Goal: Information Seeking & Learning: Learn about a topic

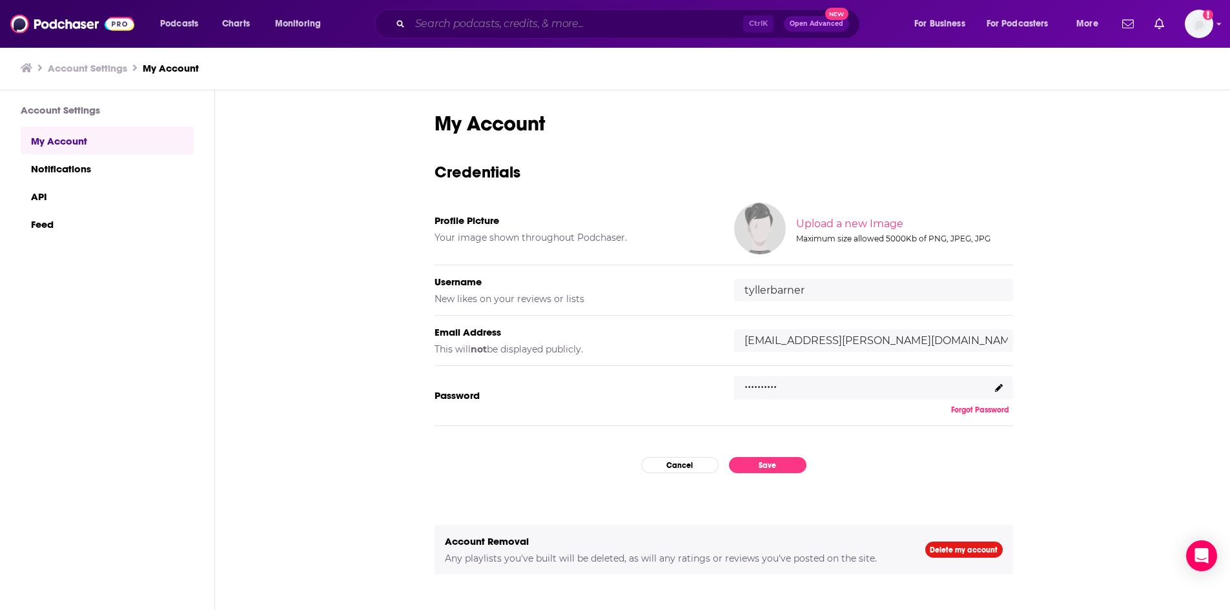
click at [553, 25] on input "Search podcasts, credits, & more..." at bounding box center [576, 24] width 333 height 21
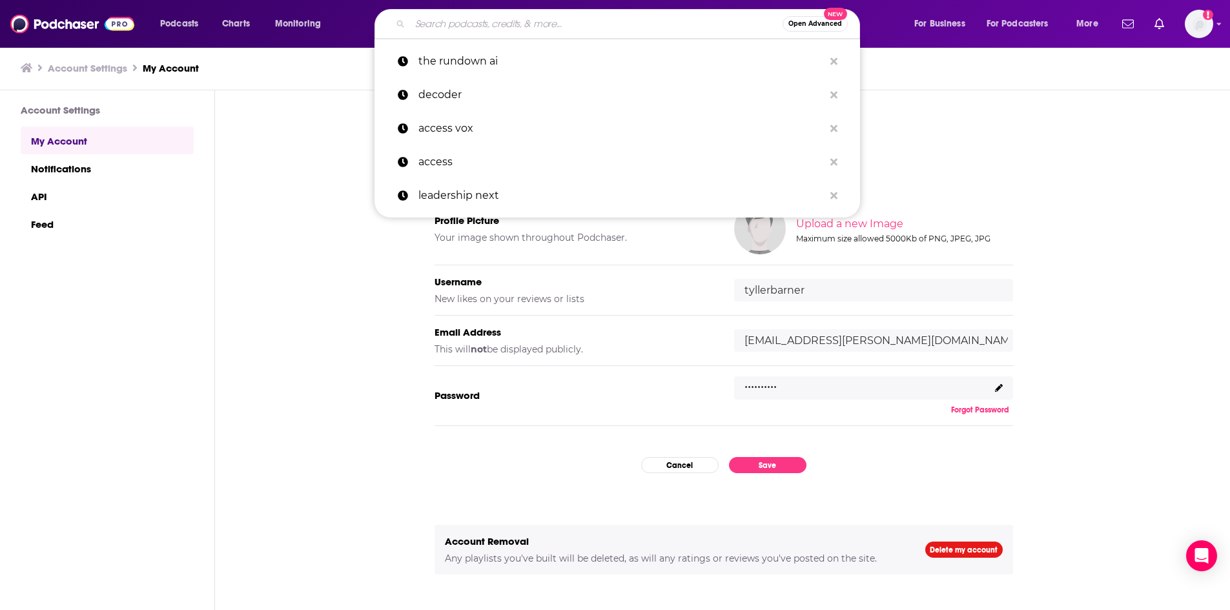
type input "d"
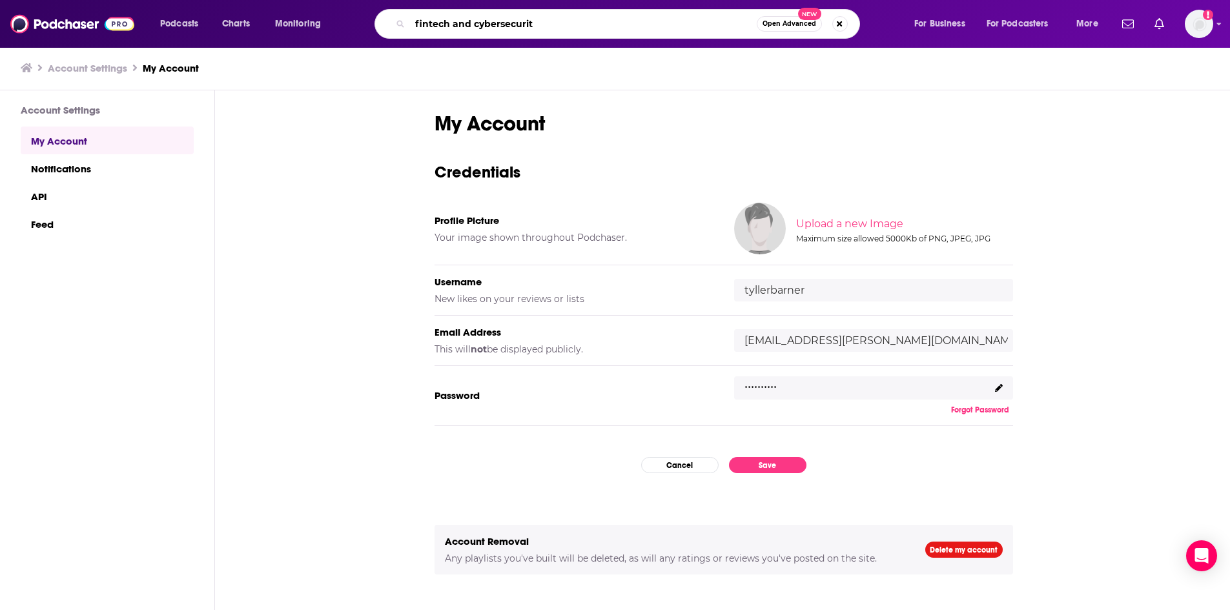
type input "fintech and cybersecurity"
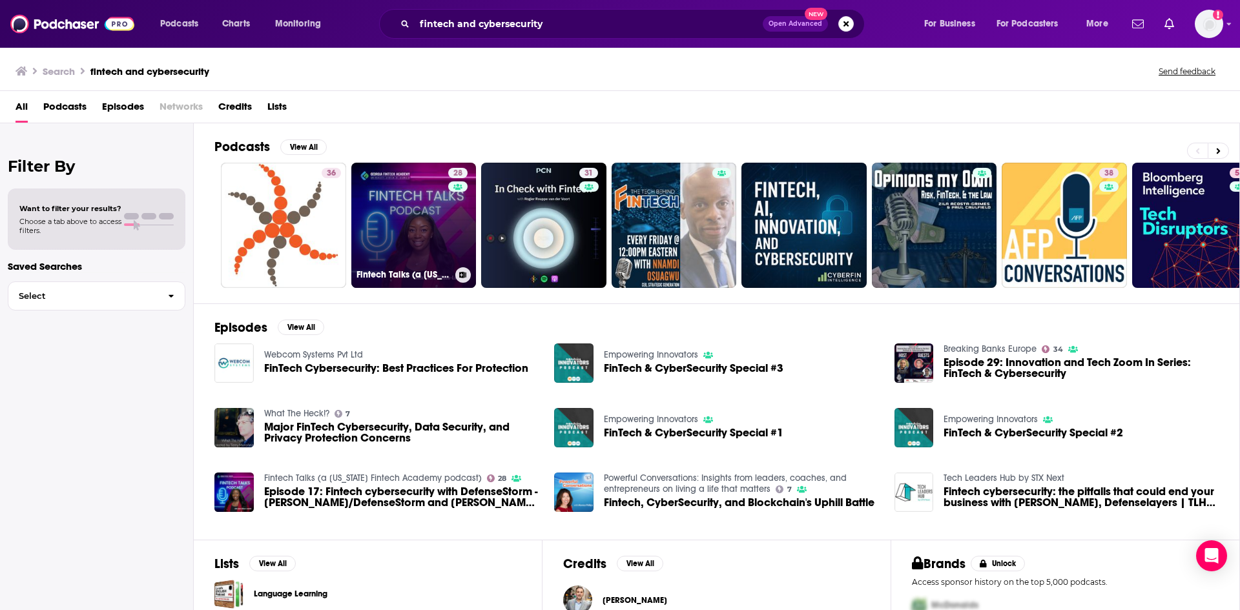
click at [434, 218] on link "28 Fintech Talks (a Georgia Fintech Academy podcast)" at bounding box center [413, 225] width 125 height 125
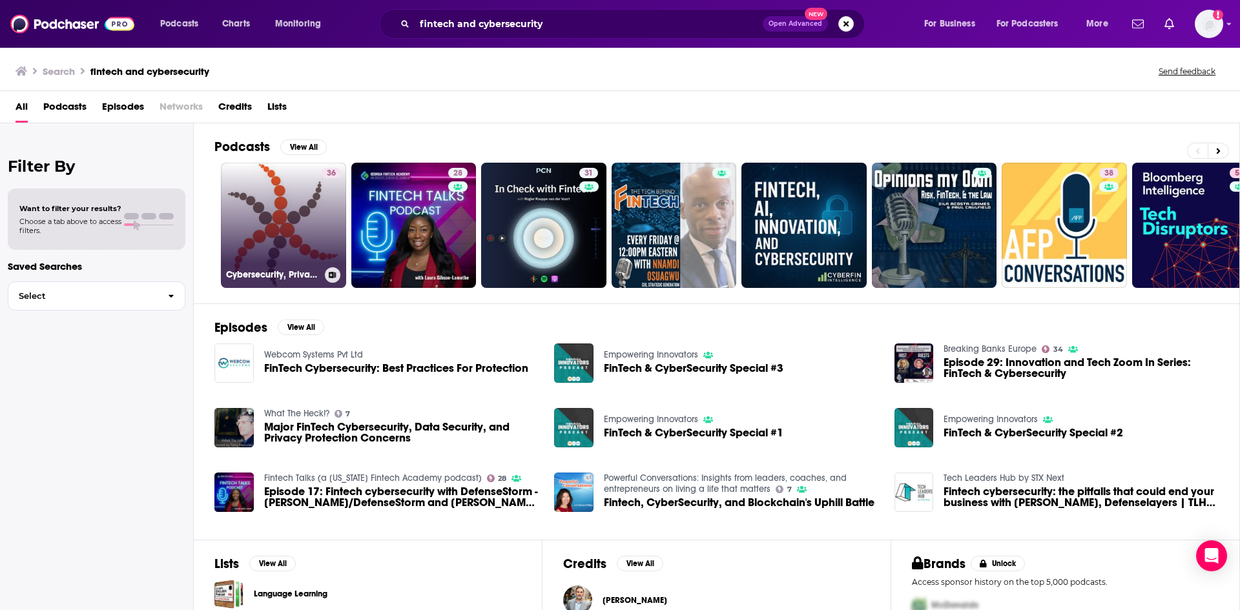
click at [281, 198] on link "36 Cybersecurity, Privacy, Risk Management, Cryptocurrencies, Fintech, Informat…" at bounding box center [283, 225] width 125 height 125
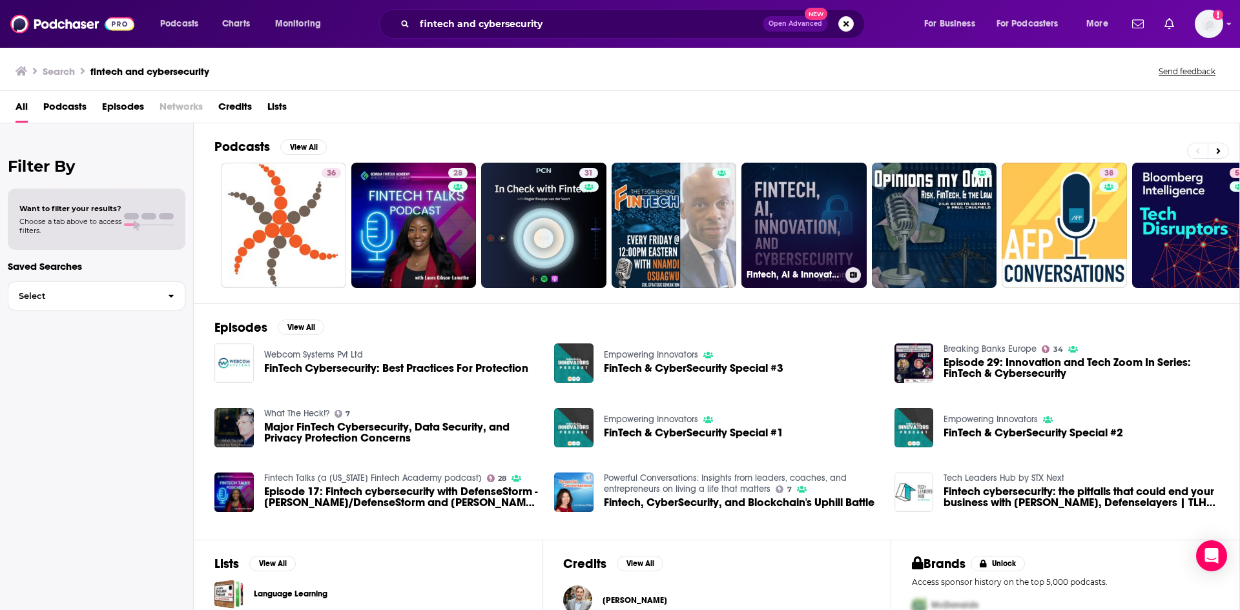
click at [803, 240] on link "Fintech, AI & Innovation" at bounding box center [803, 225] width 125 height 125
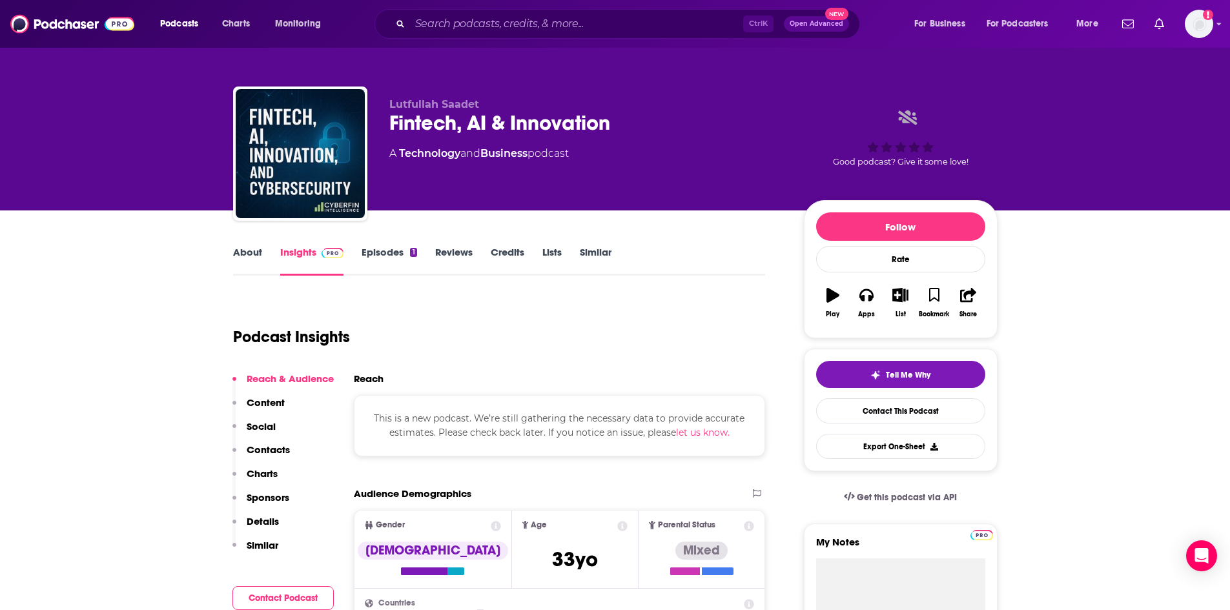
click at [377, 256] on link "Episodes 1" at bounding box center [389, 261] width 55 height 30
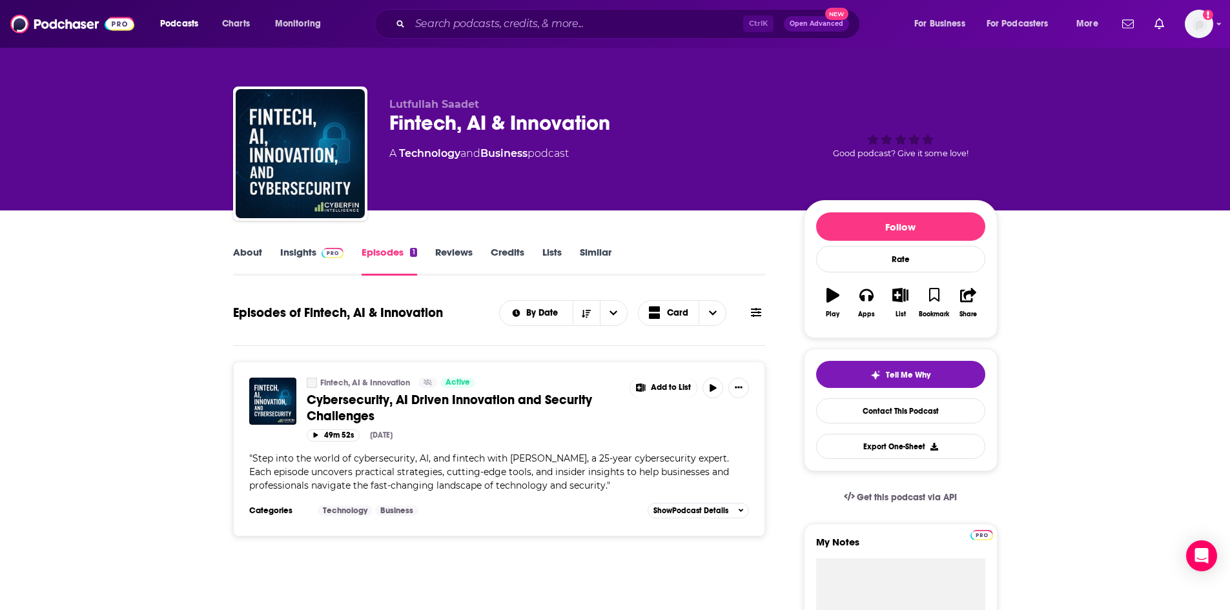
click at [305, 254] on link "Insights" at bounding box center [312, 261] width 64 height 30
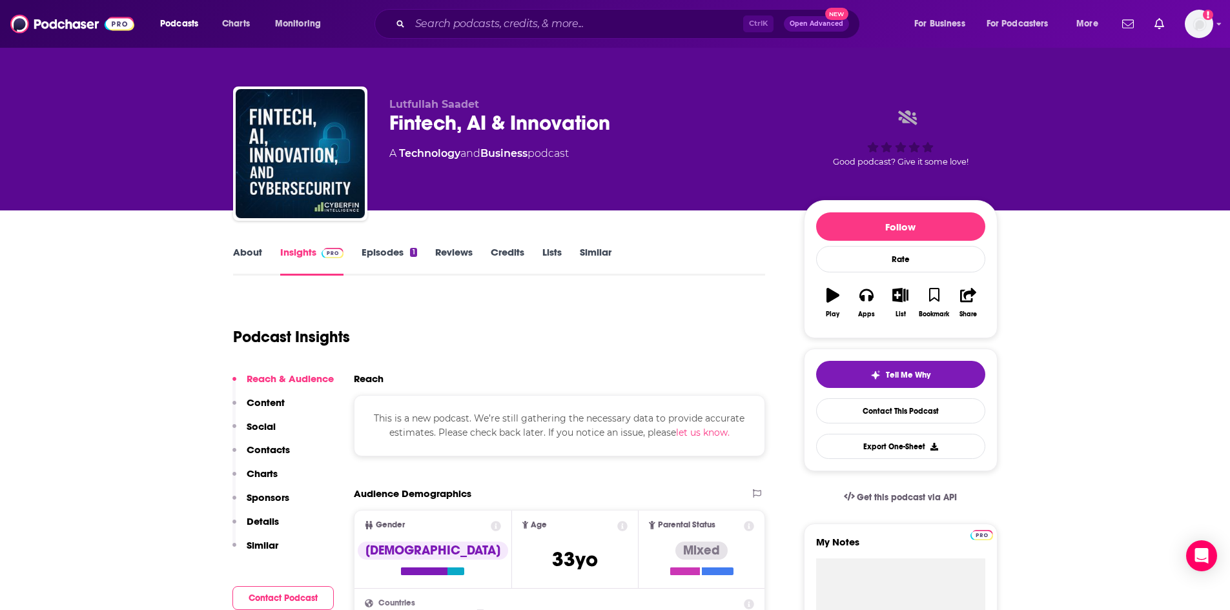
click at [378, 247] on link "Episodes 1" at bounding box center [389, 261] width 55 height 30
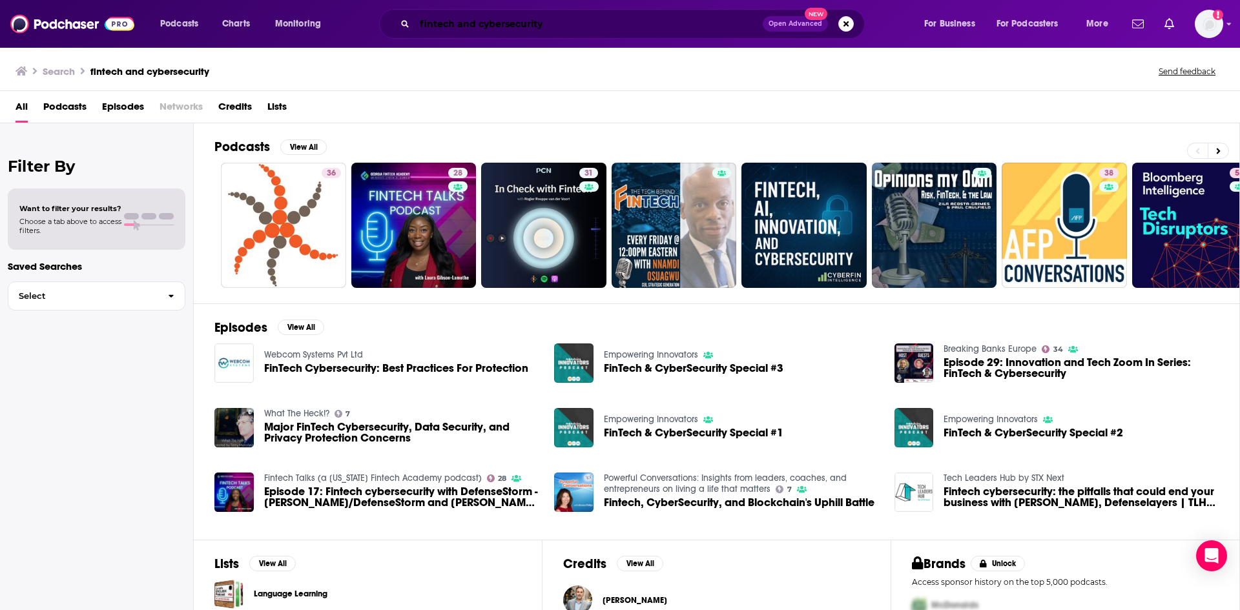
click at [616, 29] on input "fintech and cybersecurity" at bounding box center [589, 24] width 348 height 21
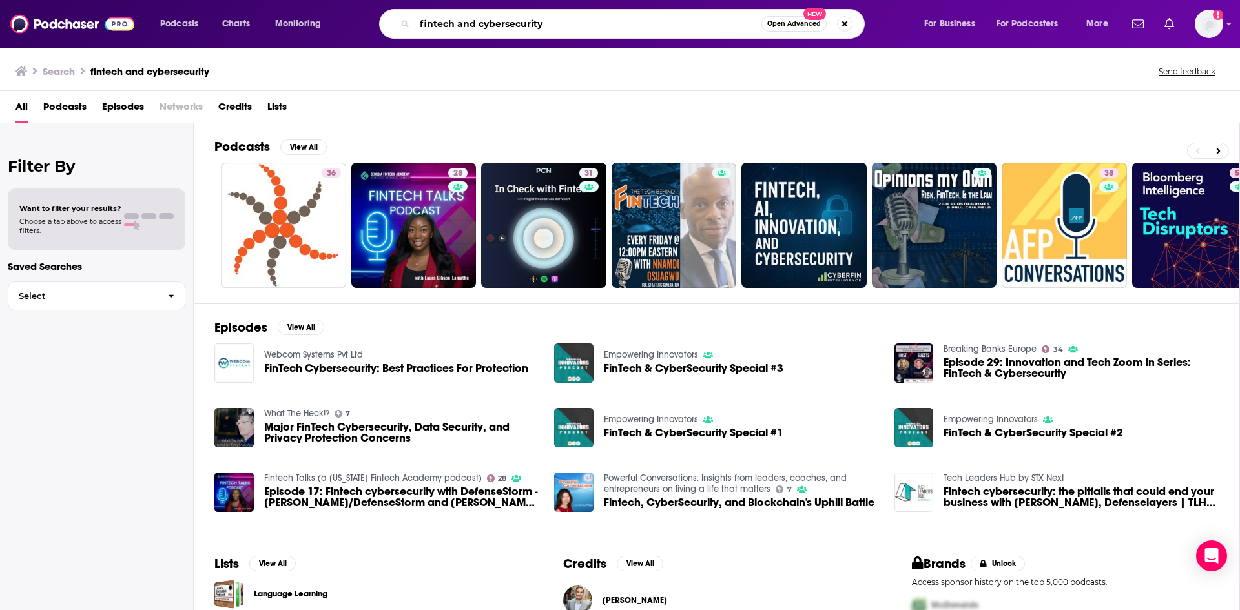
click at [616, 29] on input "fintech and cybersecurity" at bounding box center [588, 24] width 347 height 21
type input "fintech"
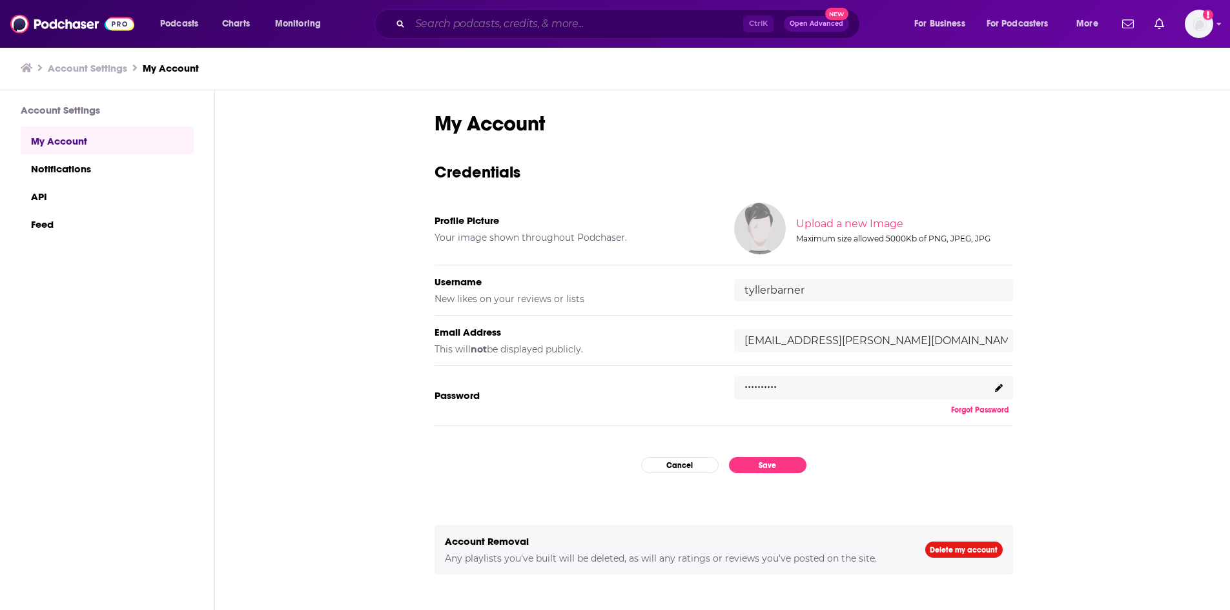
click at [549, 26] on input "Search podcasts, credits, & more..." at bounding box center [576, 24] width 333 height 21
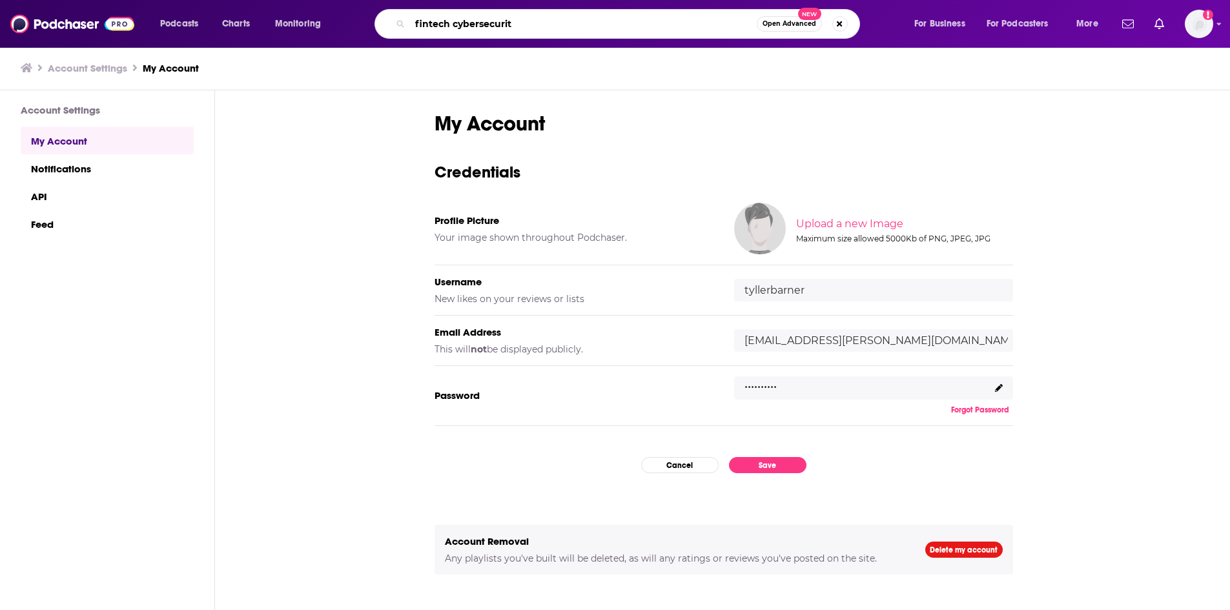
type input "fintech cybersecurity"
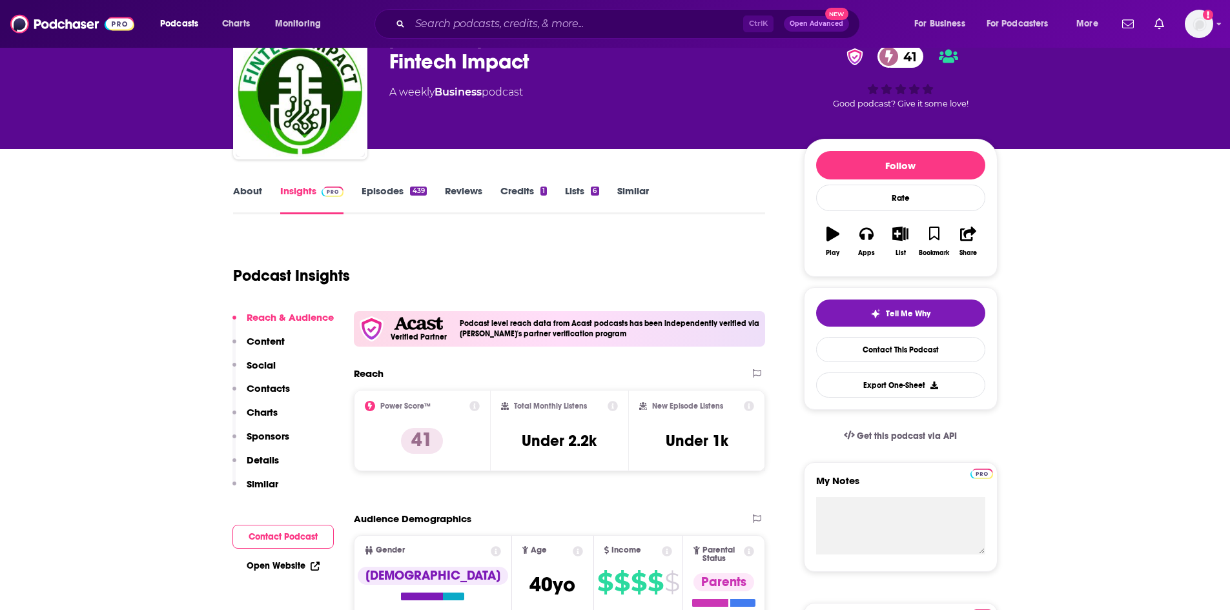
scroll to position [65, 0]
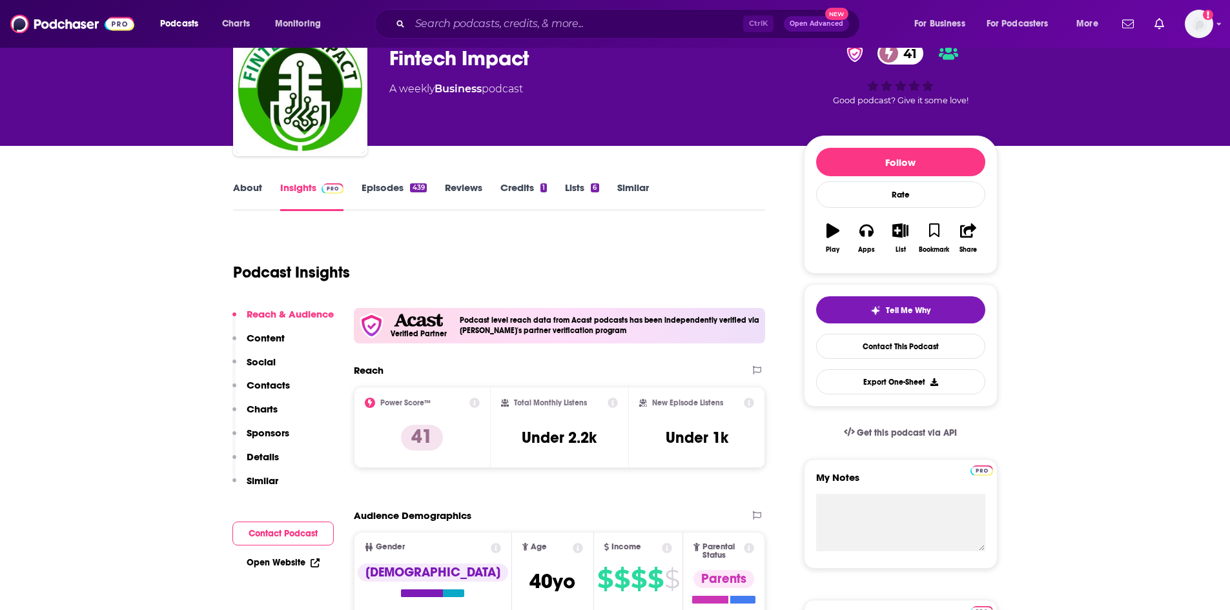
click at [235, 194] on link "About" at bounding box center [247, 196] width 29 height 30
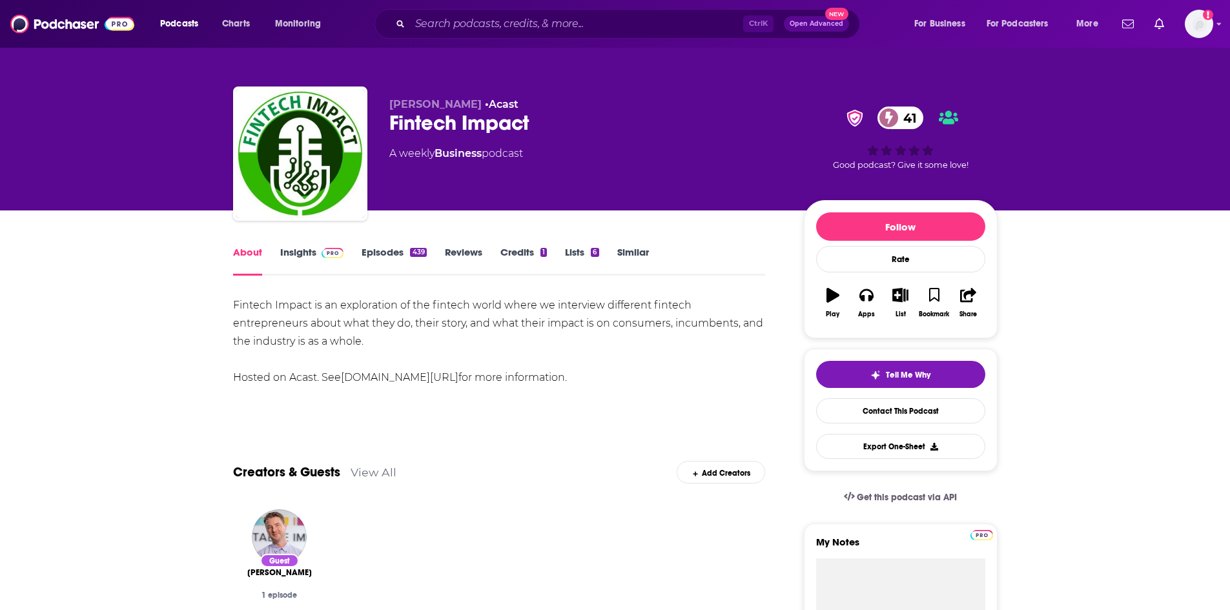
click at [305, 254] on link "Insights" at bounding box center [312, 261] width 64 height 30
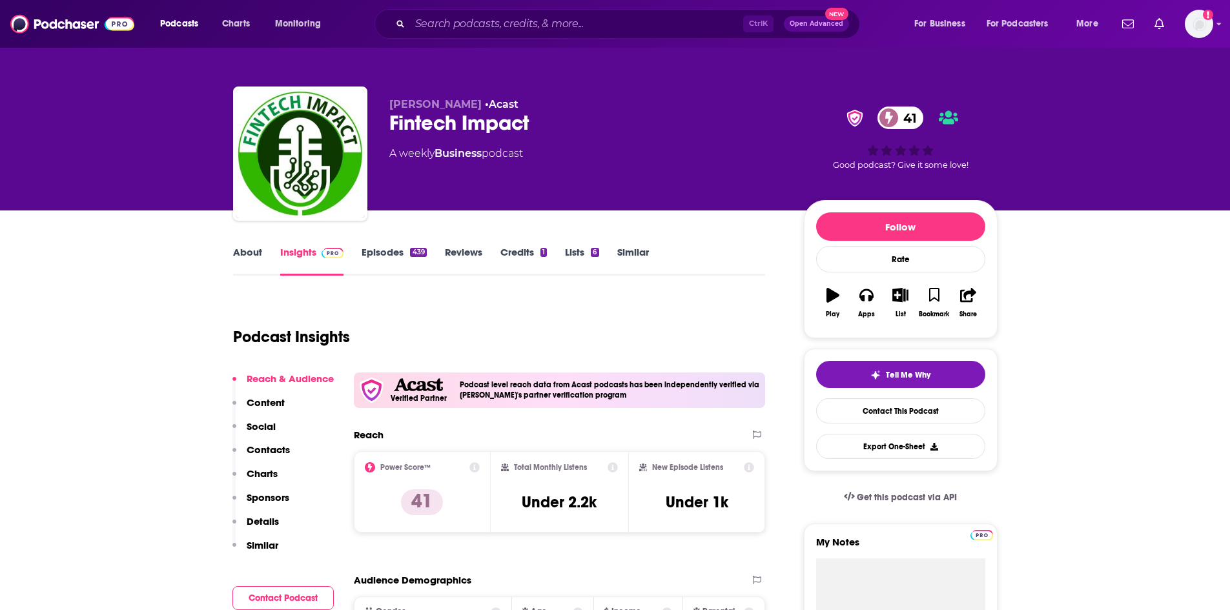
click at [396, 254] on link "Episodes 439" at bounding box center [394, 261] width 65 height 30
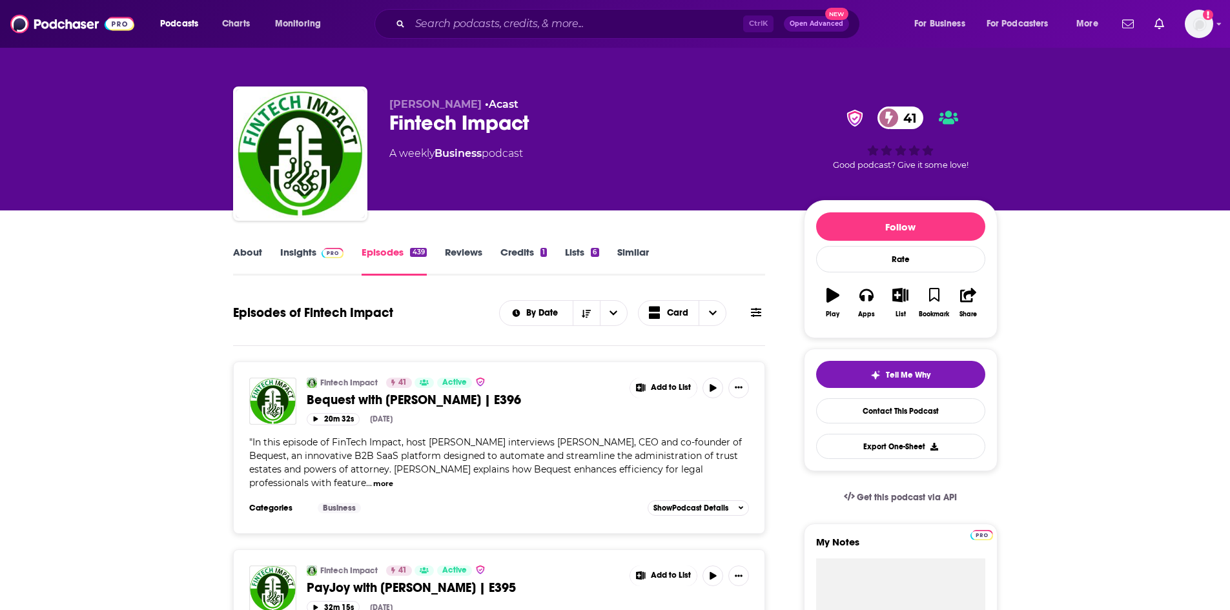
click at [302, 256] on link "Insights" at bounding box center [312, 261] width 64 height 30
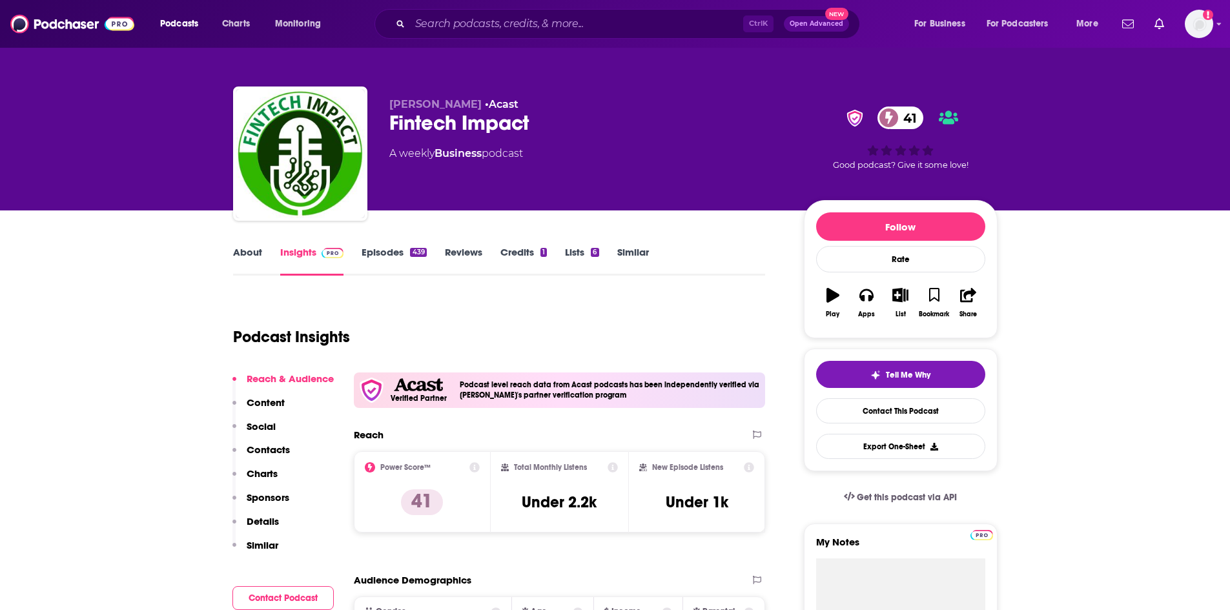
click at [369, 256] on link "Episodes 439" at bounding box center [394, 261] width 65 height 30
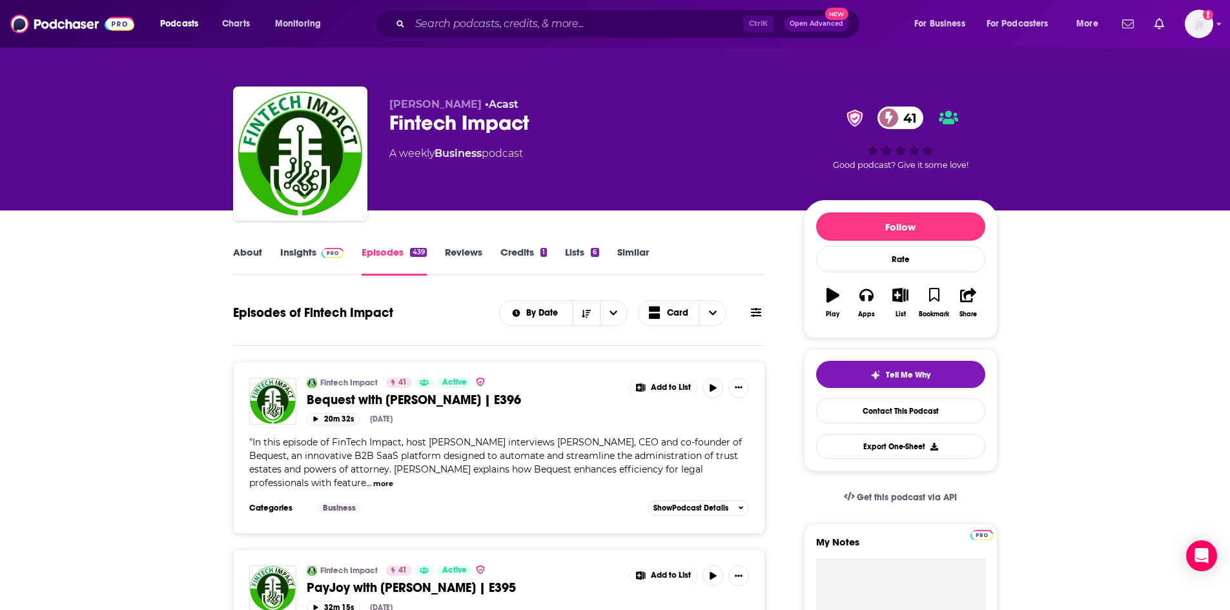
click at [311, 256] on link "Insights" at bounding box center [312, 261] width 64 height 30
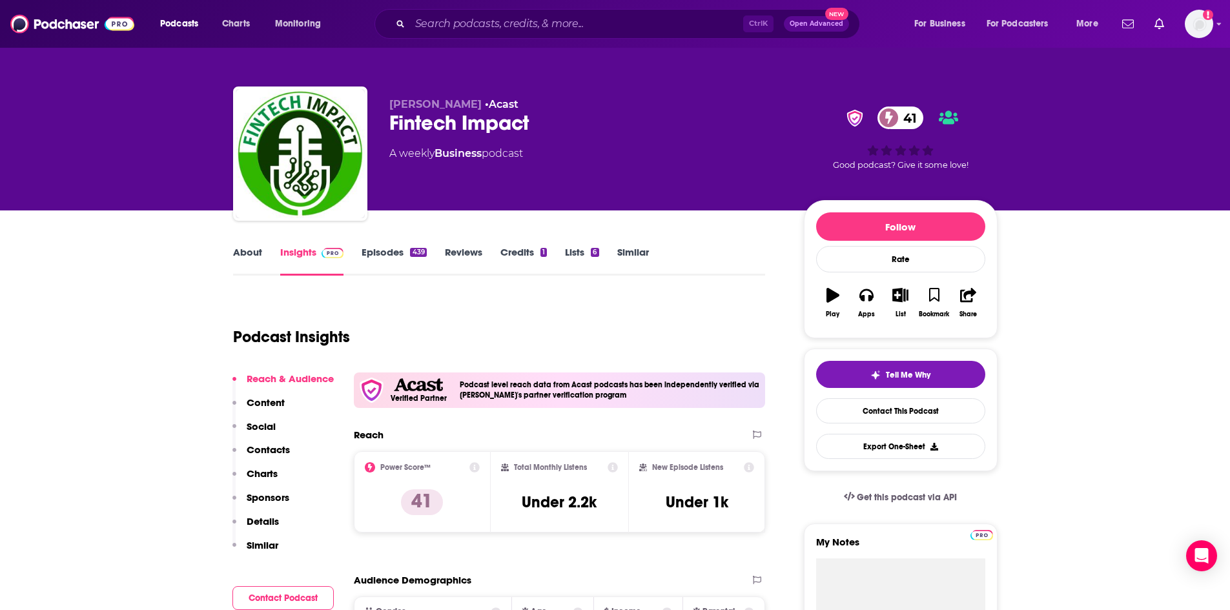
click at [400, 247] on link "Episodes 439" at bounding box center [394, 261] width 65 height 30
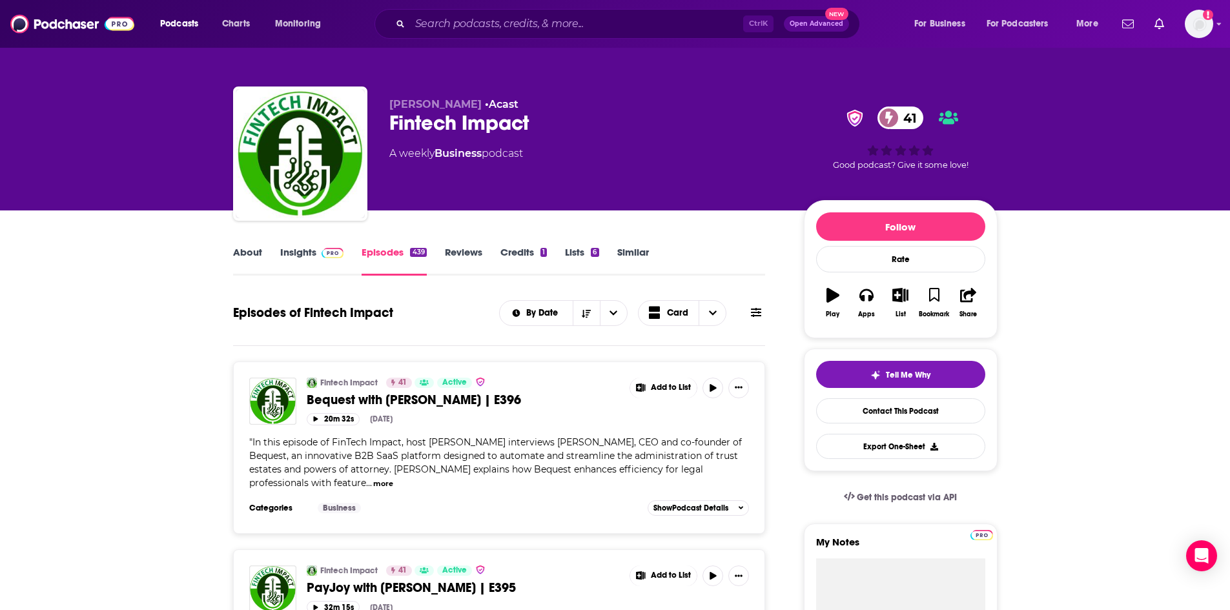
click at [305, 258] on link "Insights" at bounding box center [312, 261] width 64 height 30
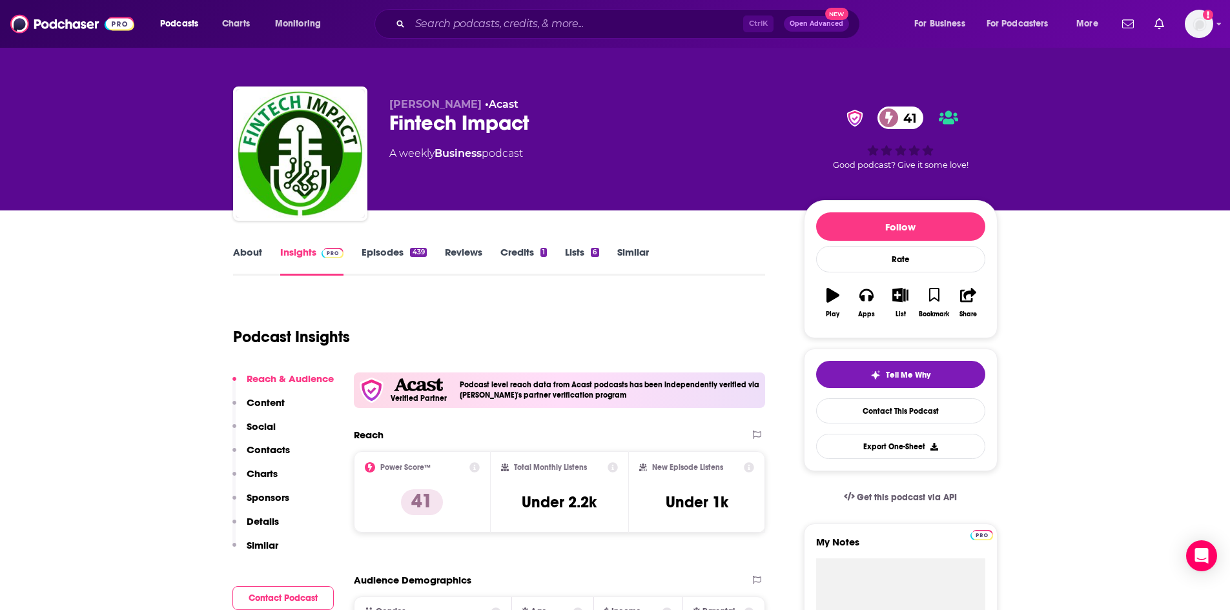
click at [393, 253] on link "Episodes 439" at bounding box center [394, 261] width 65 height 30
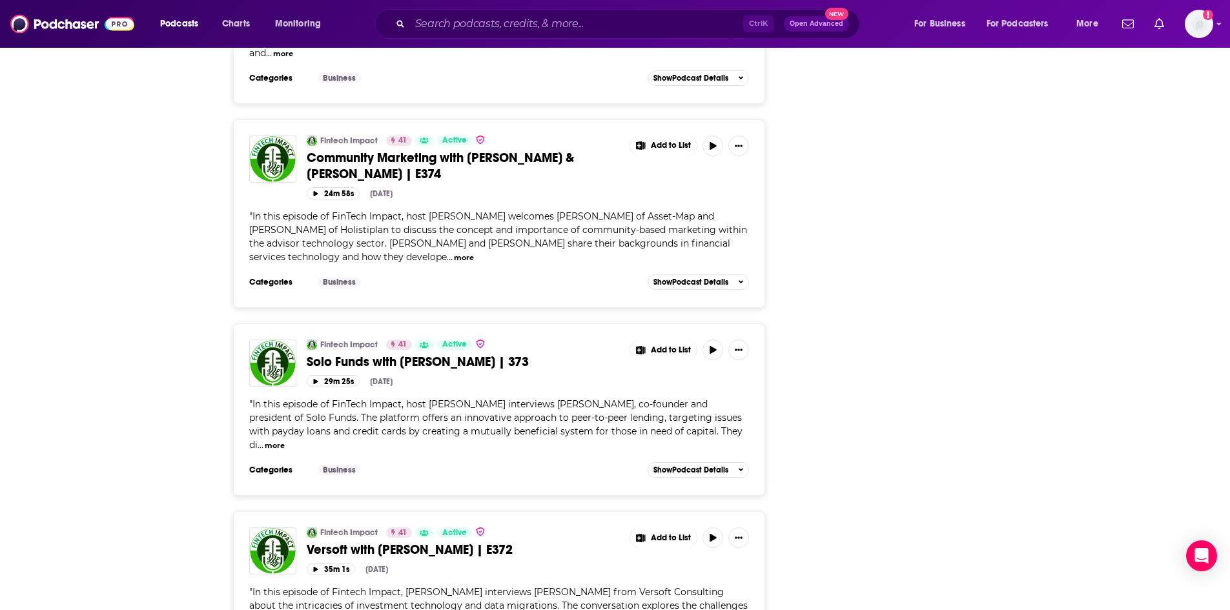
scroll to position [4415, 0]
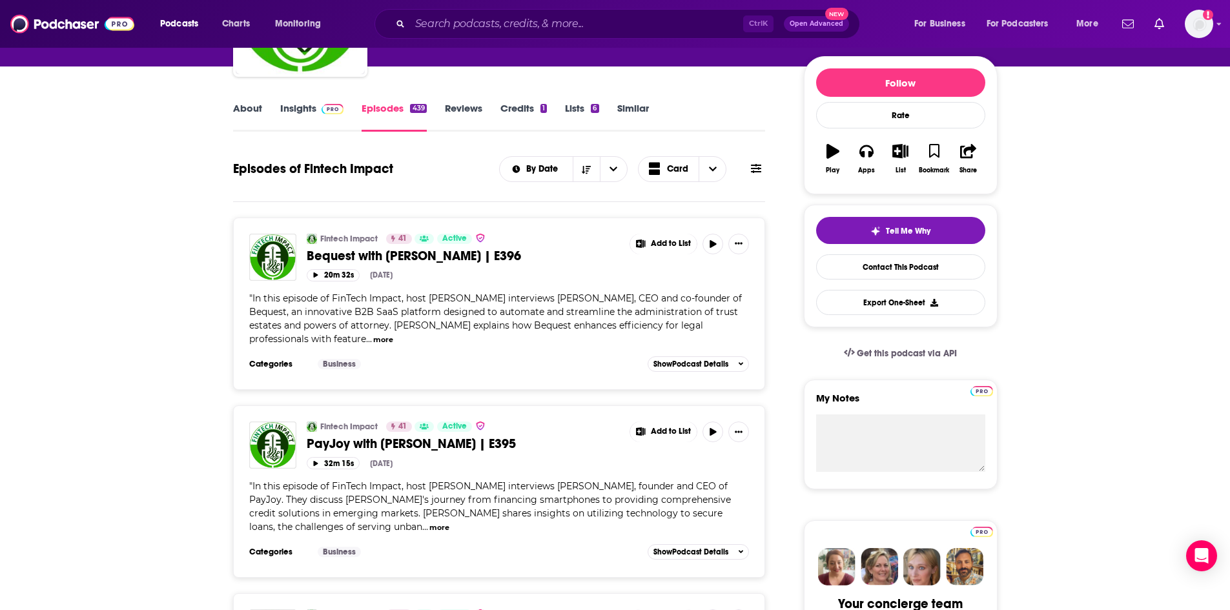
scroll to position [0, 0]
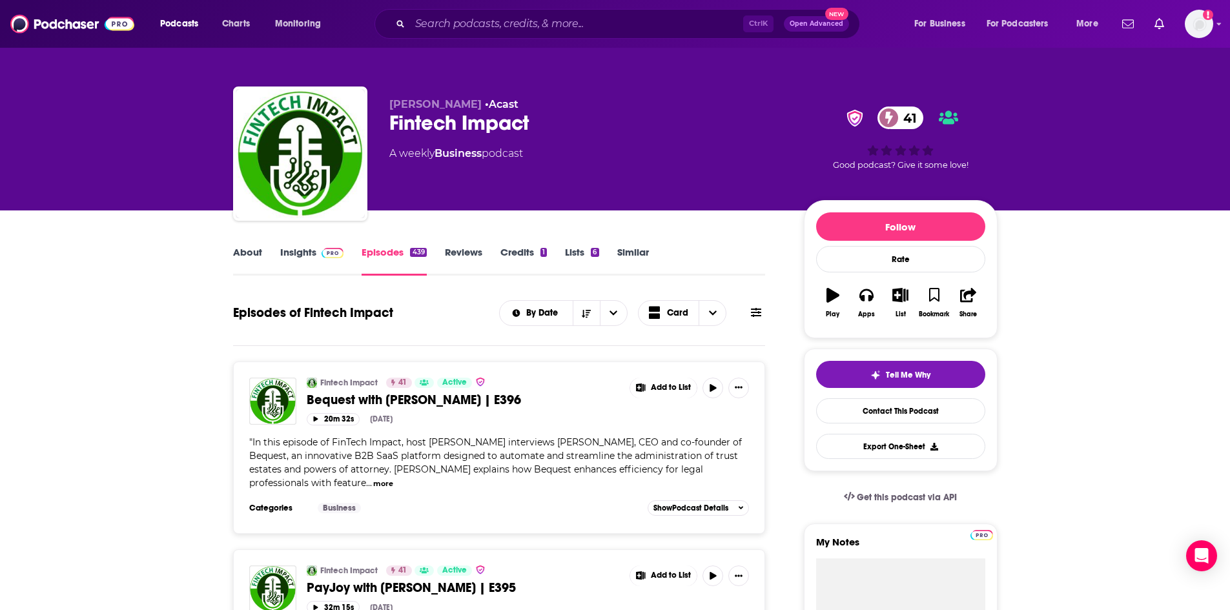
click at [490, 121] on div "Fintech Impact 41" at bounding box center [586, 122] width 394 height 25
